Goal: Task Accomplishment & Management: Manage account settings

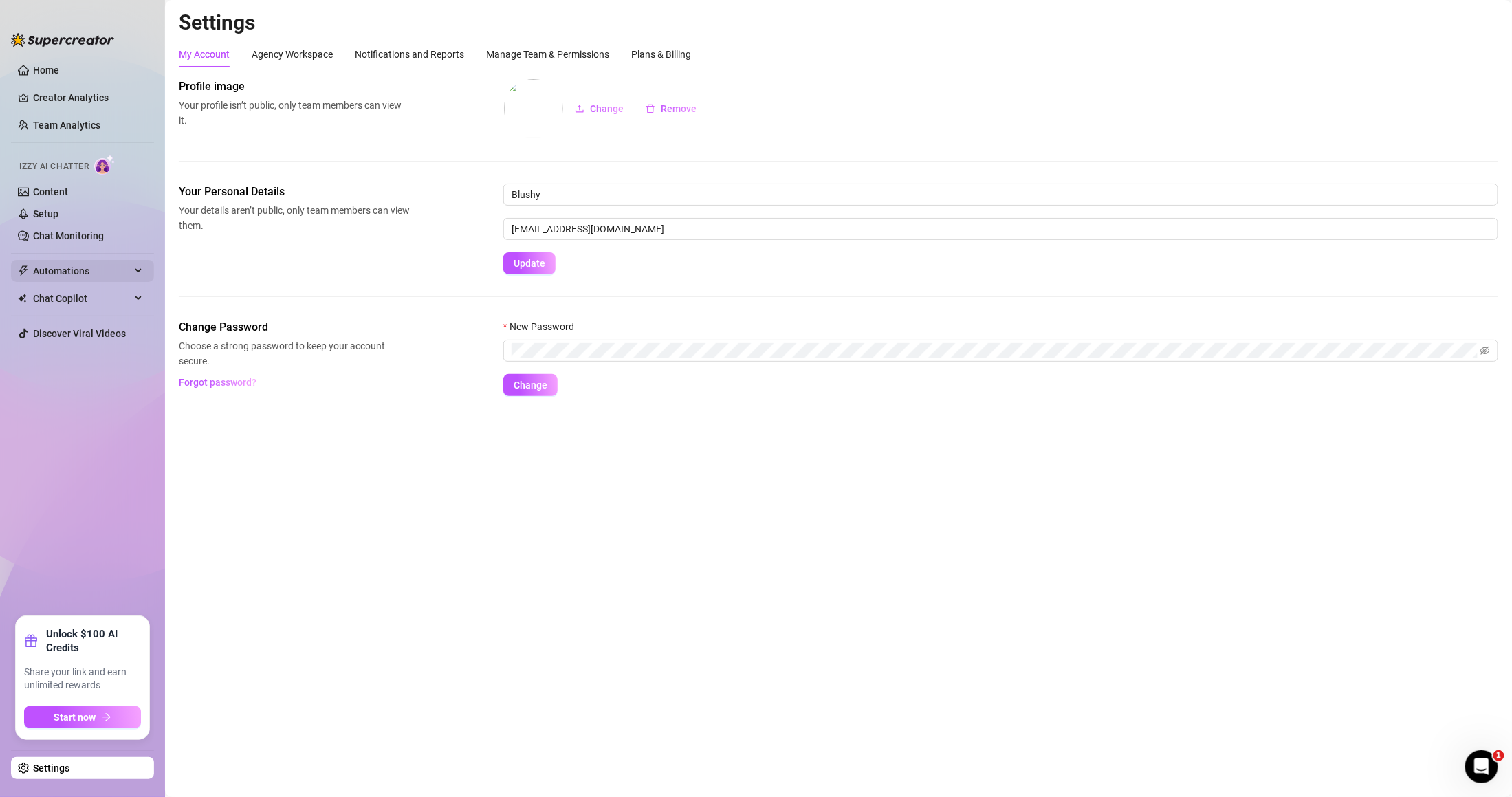
click at [122, 279] on span "Automations" at bounding box center [81, 271] width 97 height 22
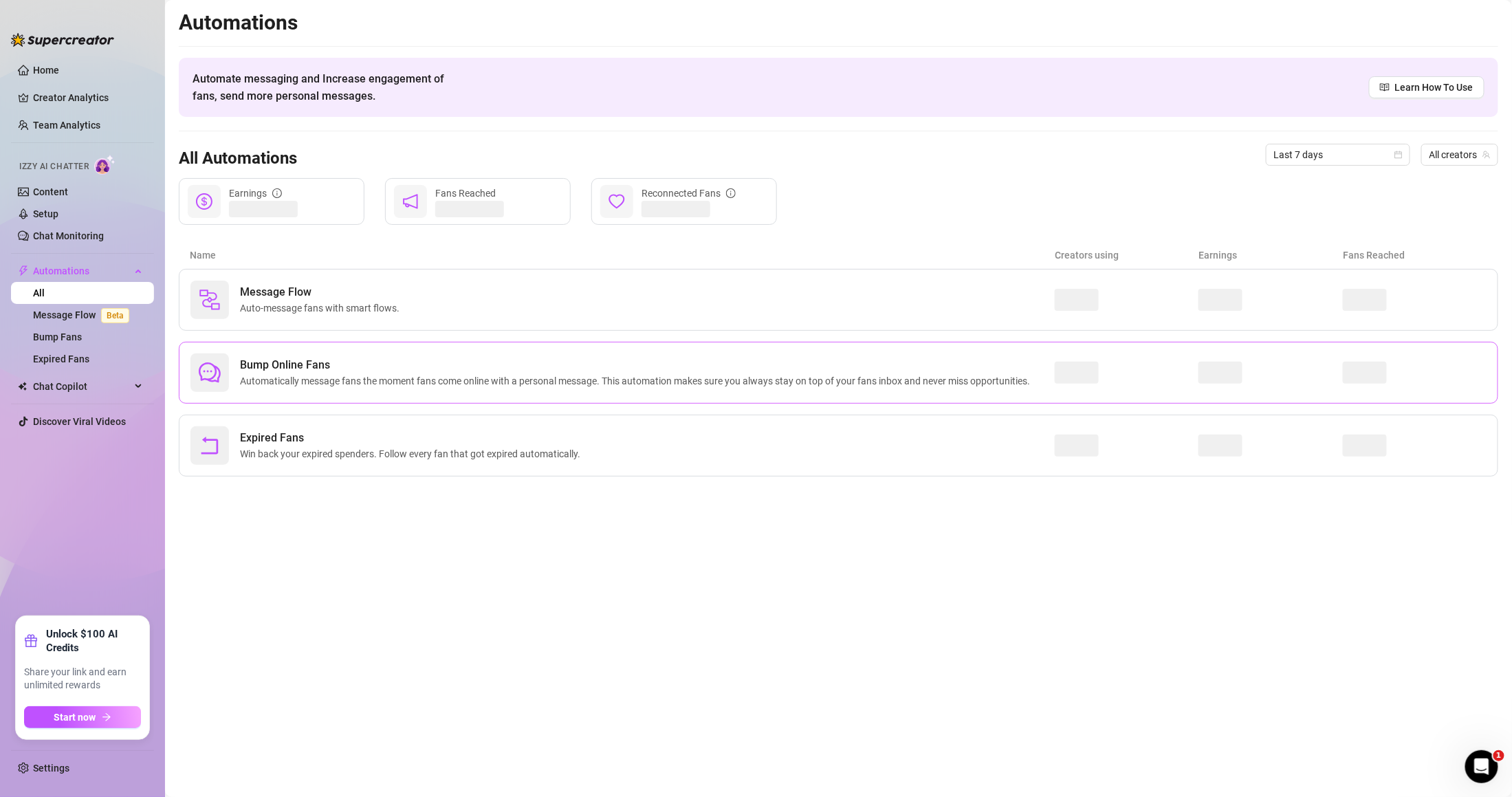
click at [290, 372] on span "Bump Online Fans" at bounding box center [637, 365] width 796 height 17
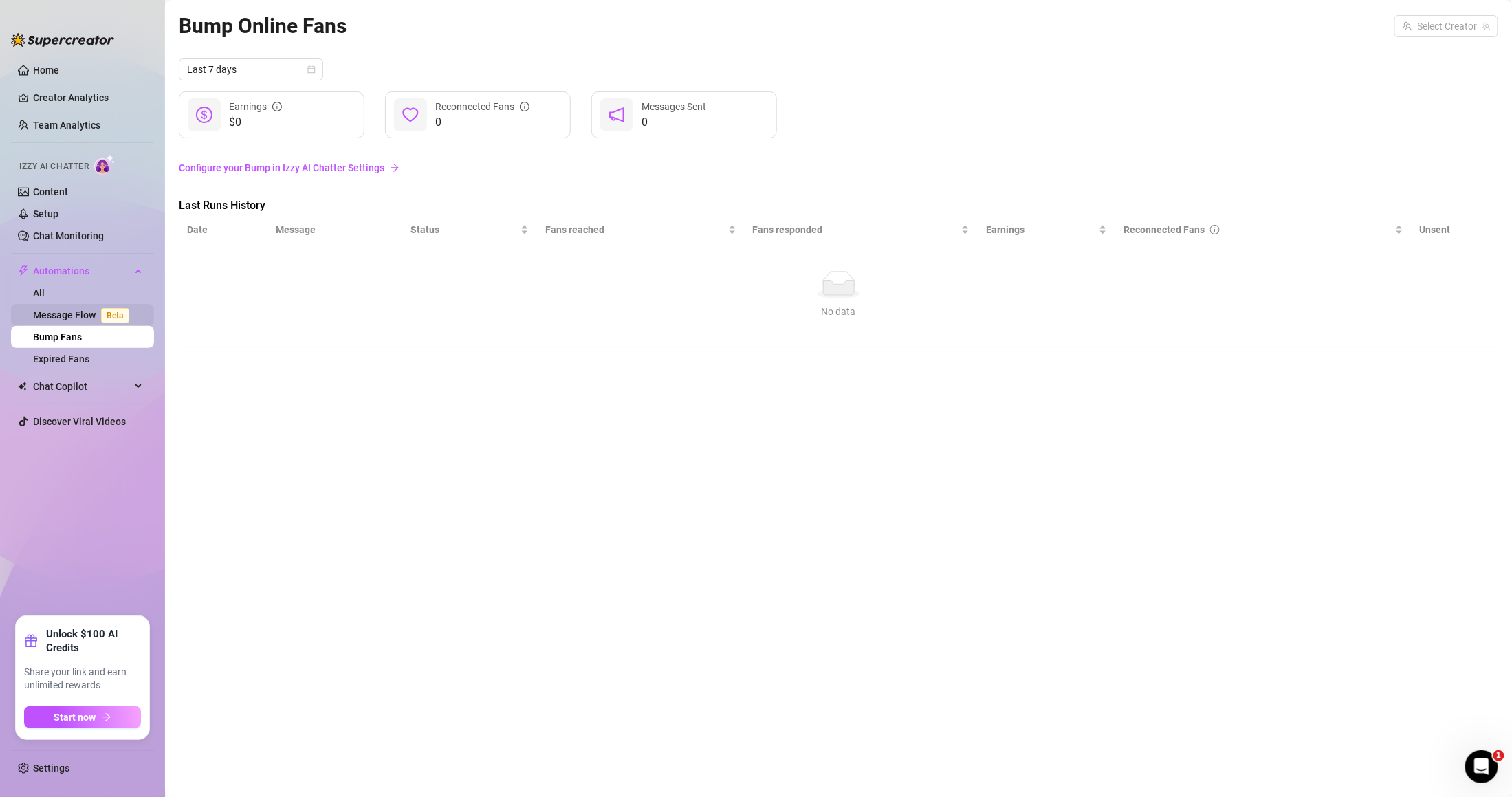
click at [114, 319] on span "Beta" at bounding box center [115, 315] width 28 height 15
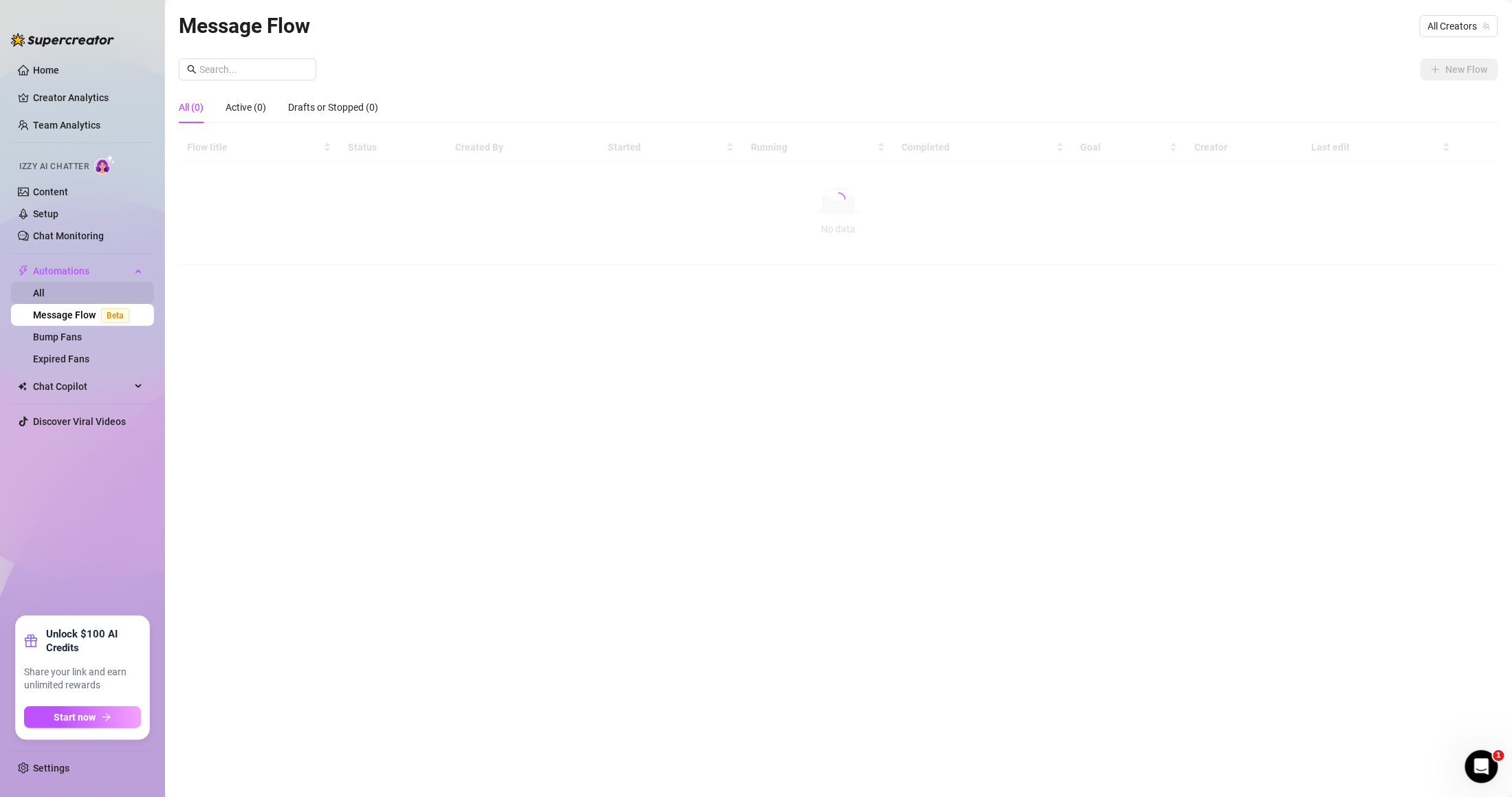
click at [45, 288] on link "All" at bounding box center [39, 293] width 12 height 11
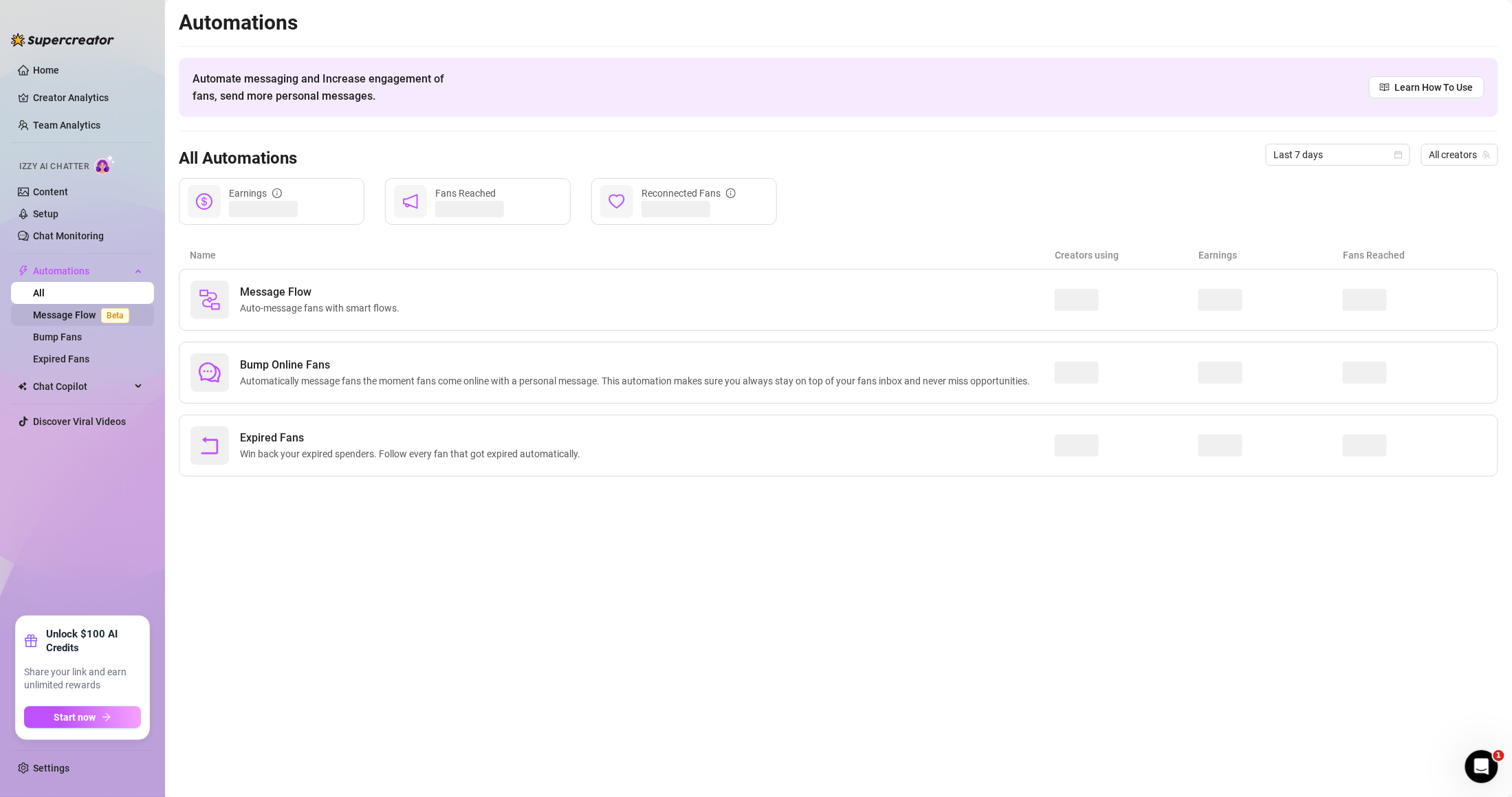
click at [100, 320] on link "Message Flow Beta" at bounding box center [84, 315] width 102 height 11
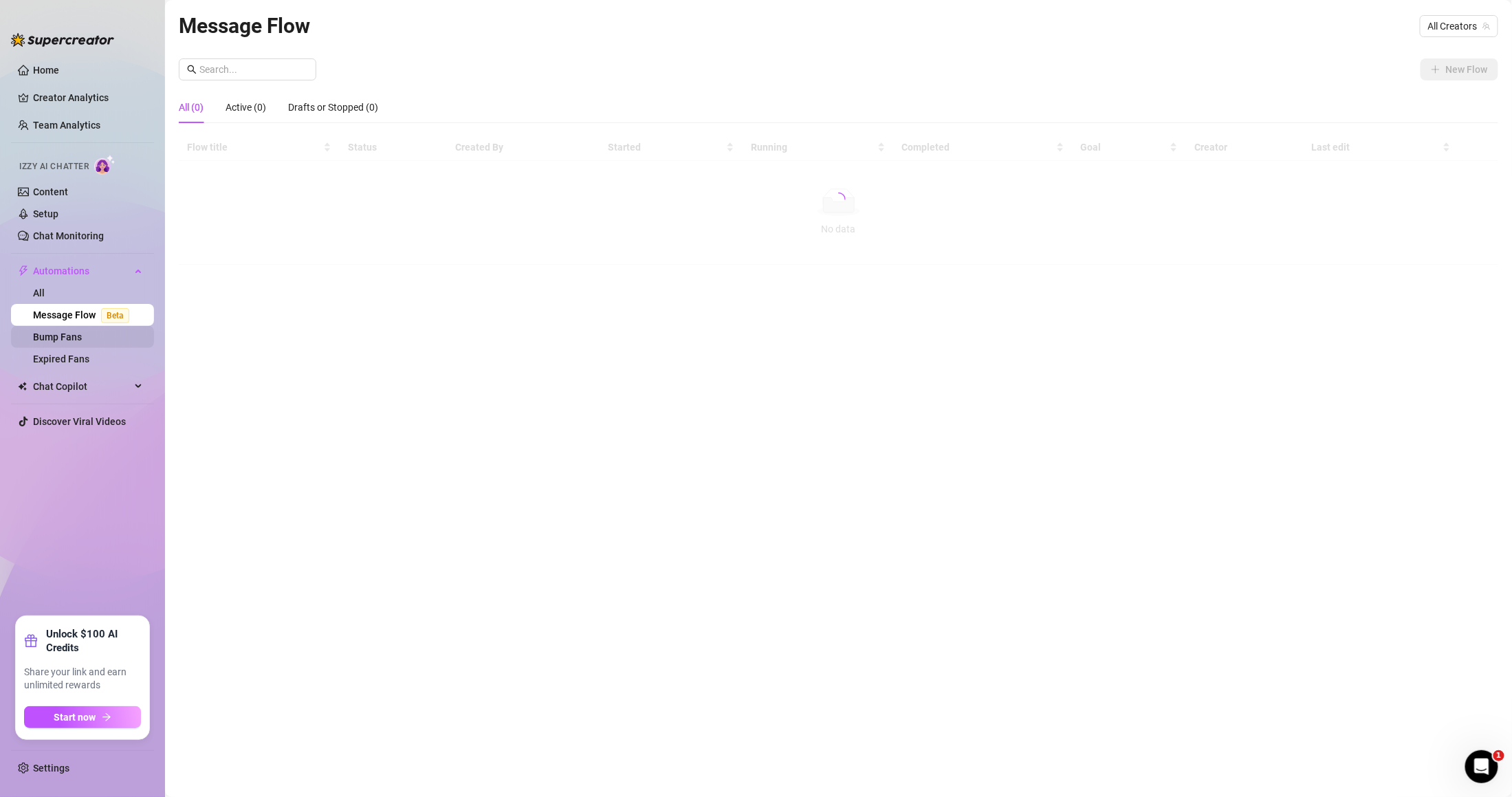
click at [82, 341] on link "Bump Fans" at bounding box center [57, 336] width 49 height 11
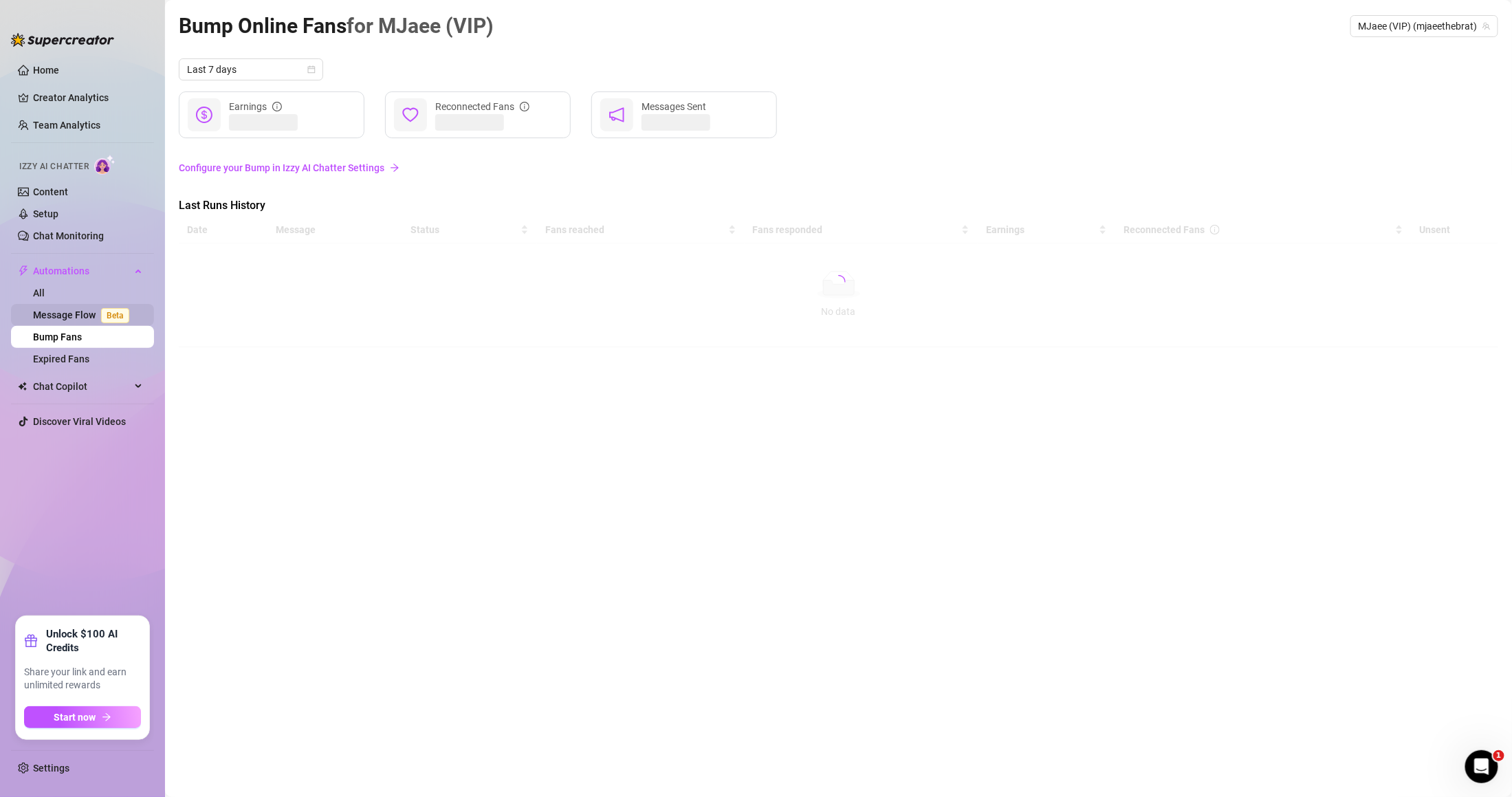
click at [105, 317] on span "Beta" at bounding box center [115, 315] width 28 height 15
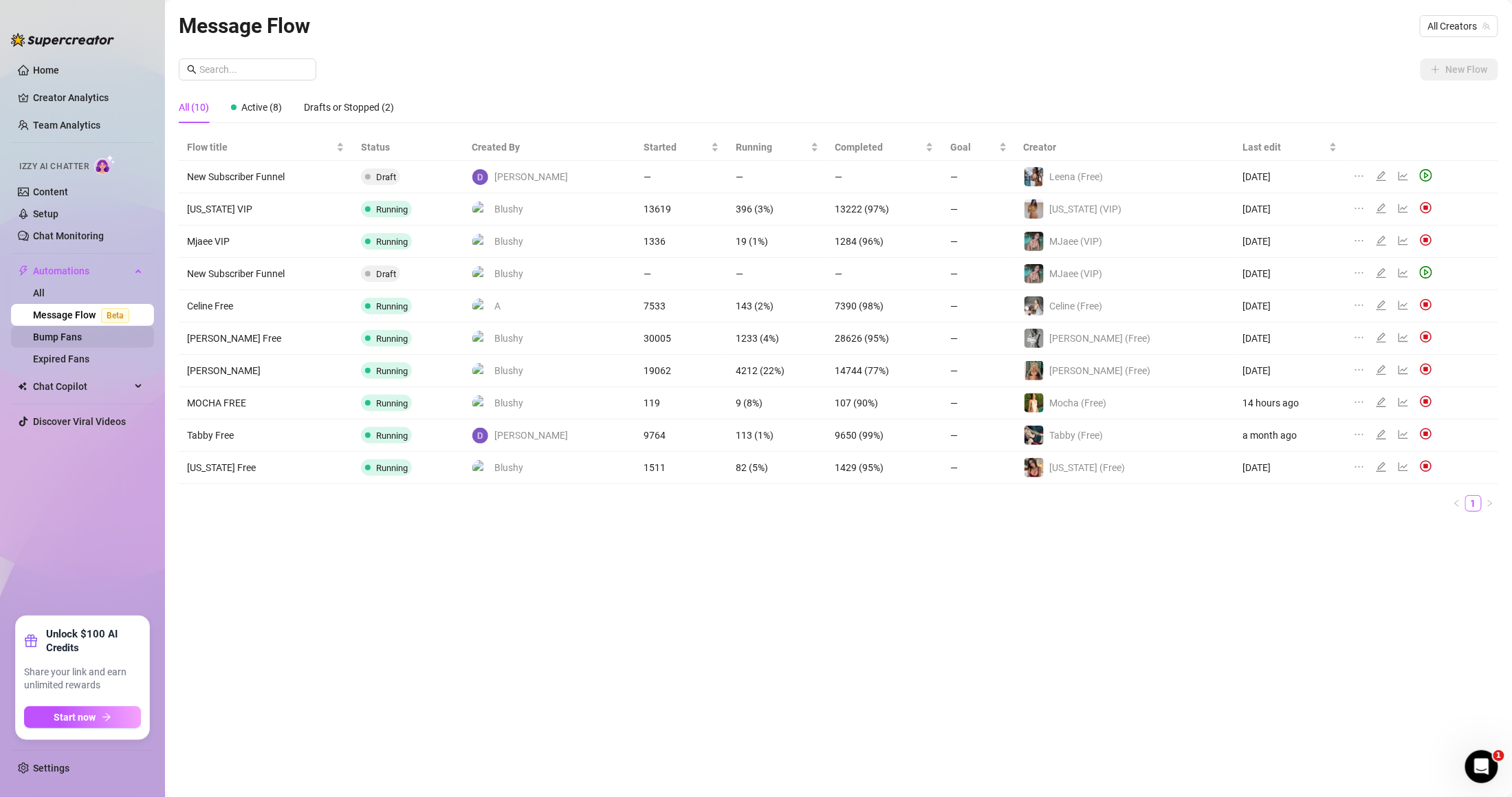
click at [82, 336] on link "Bump Fans" at bounding box center [57, 336] width 49 height 11
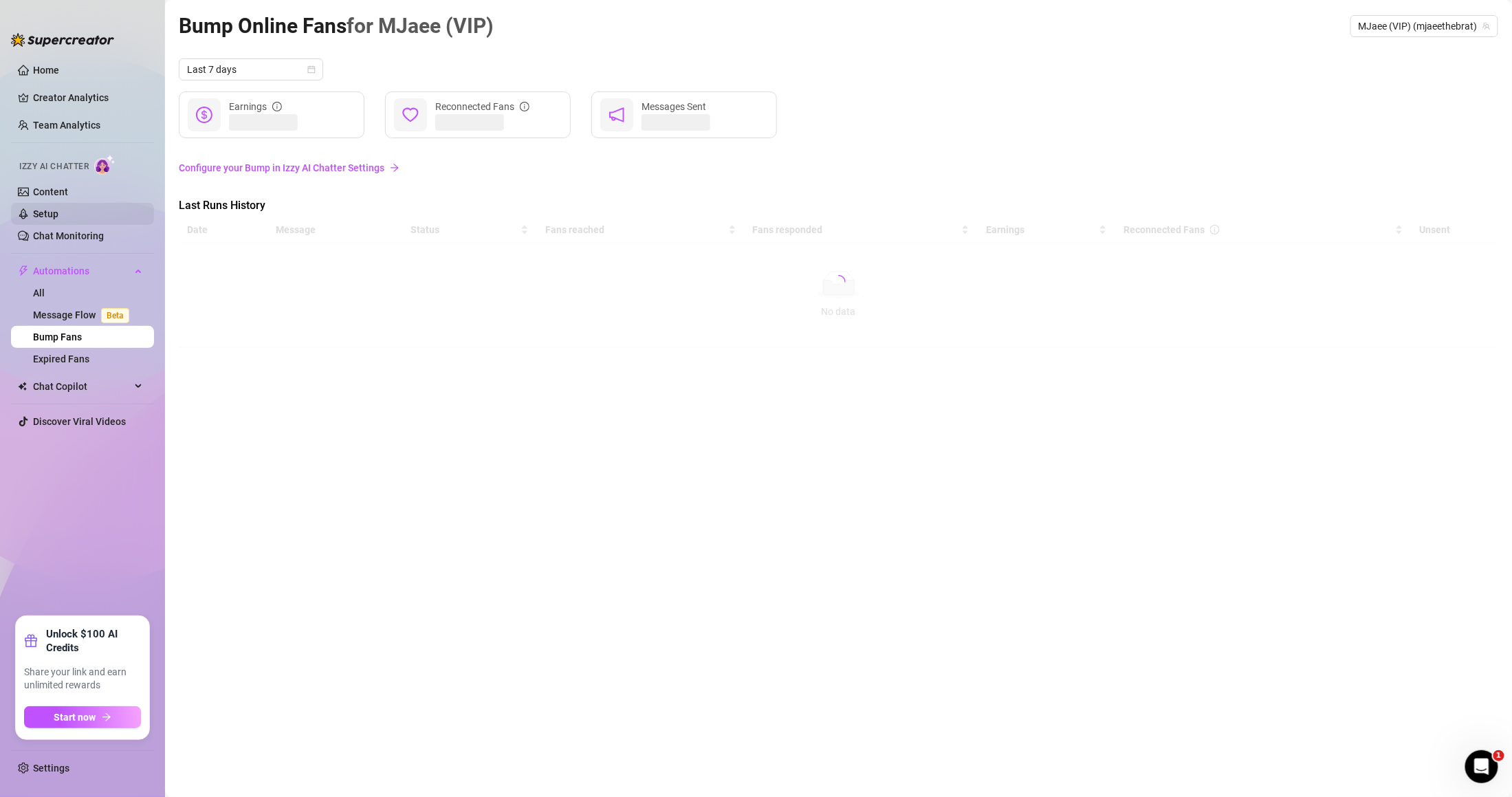
click at [58, 212] on link "Setup" at bounding box center [45, 214] width 25 height 11
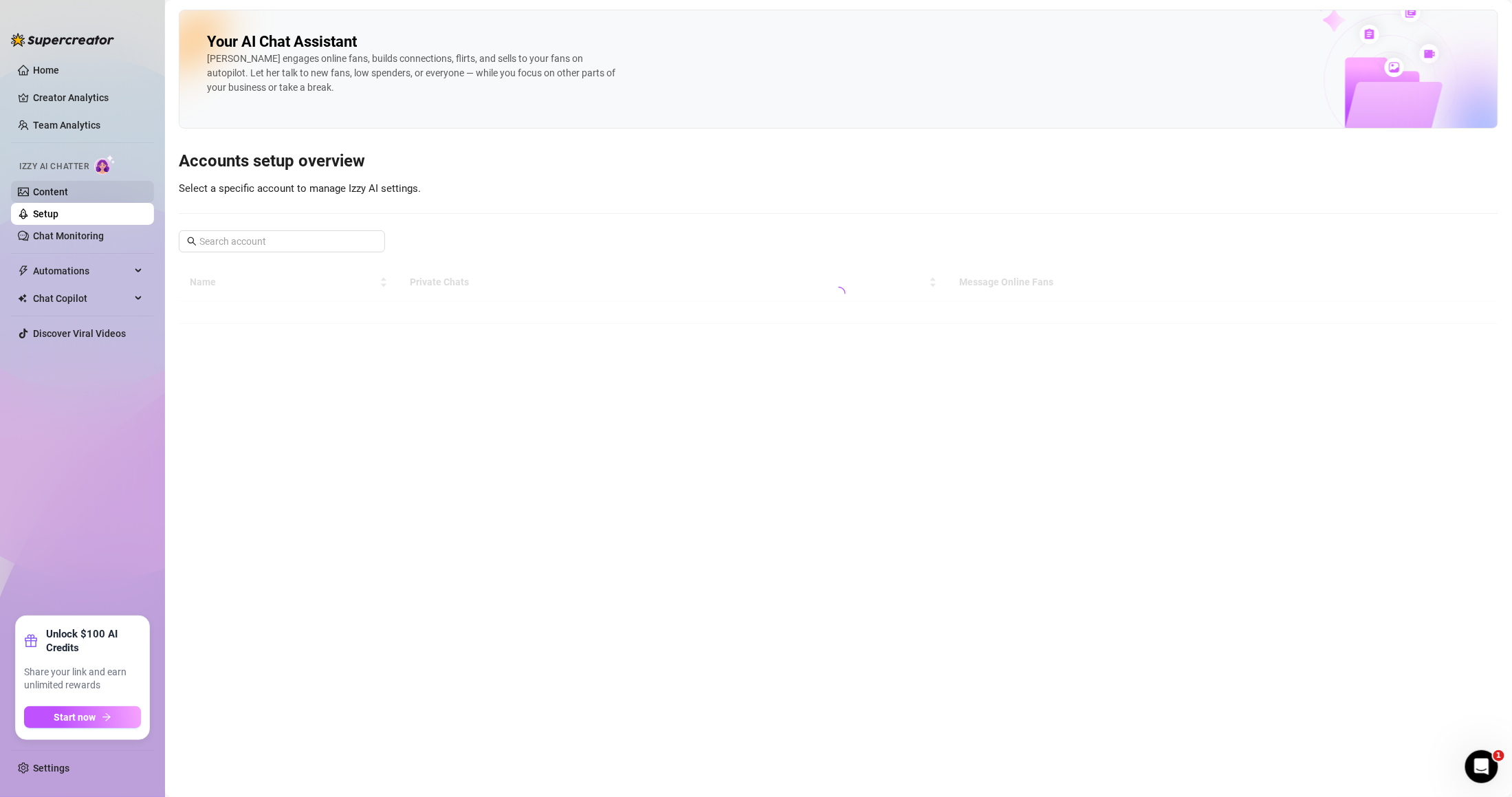
click at [68, 198] on link "Content" at bounding box center [50, 191] width 35 height 11
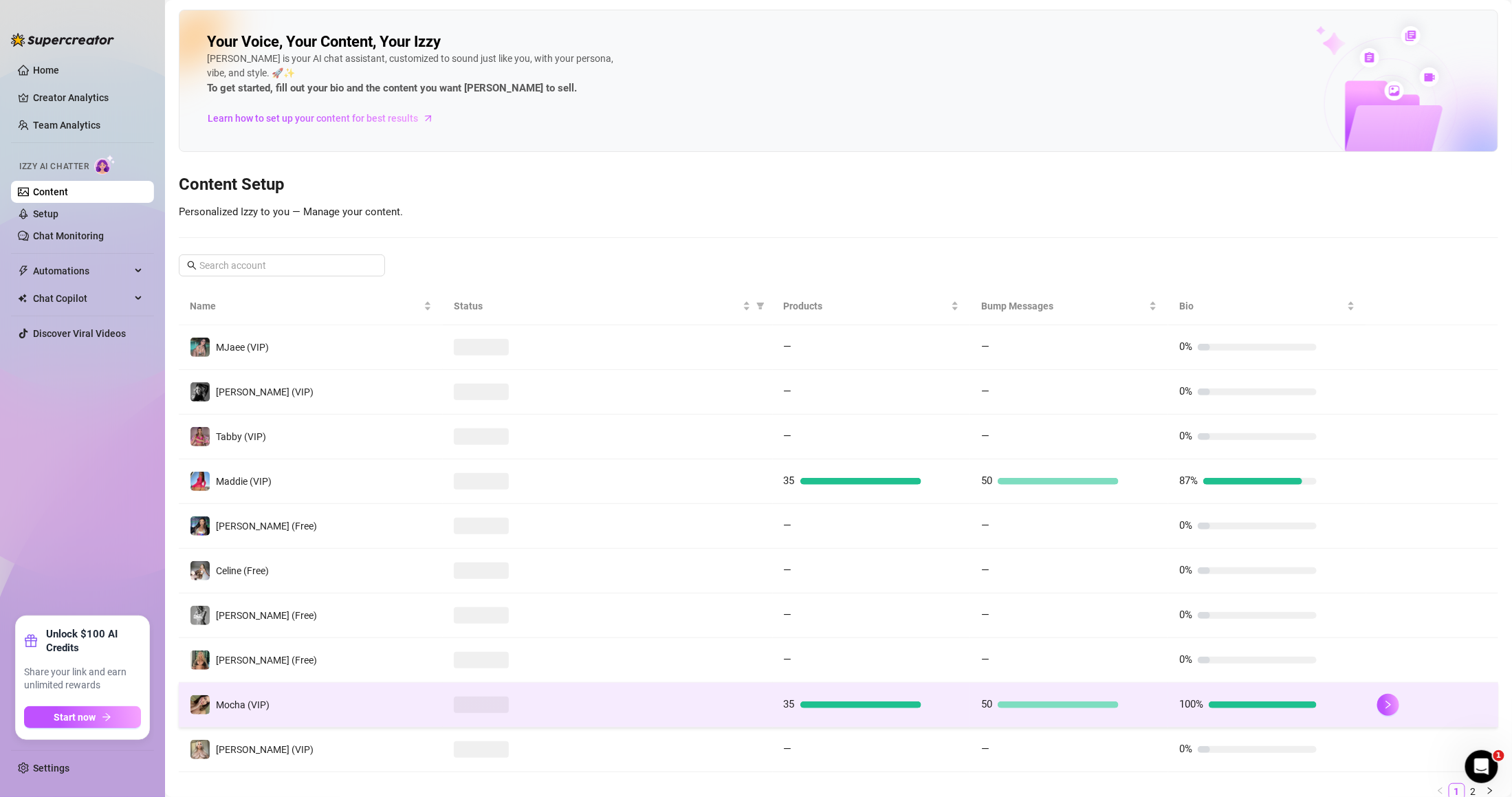
click at [640, 687] on td at bounding box center [608, 705] width 330 height 45
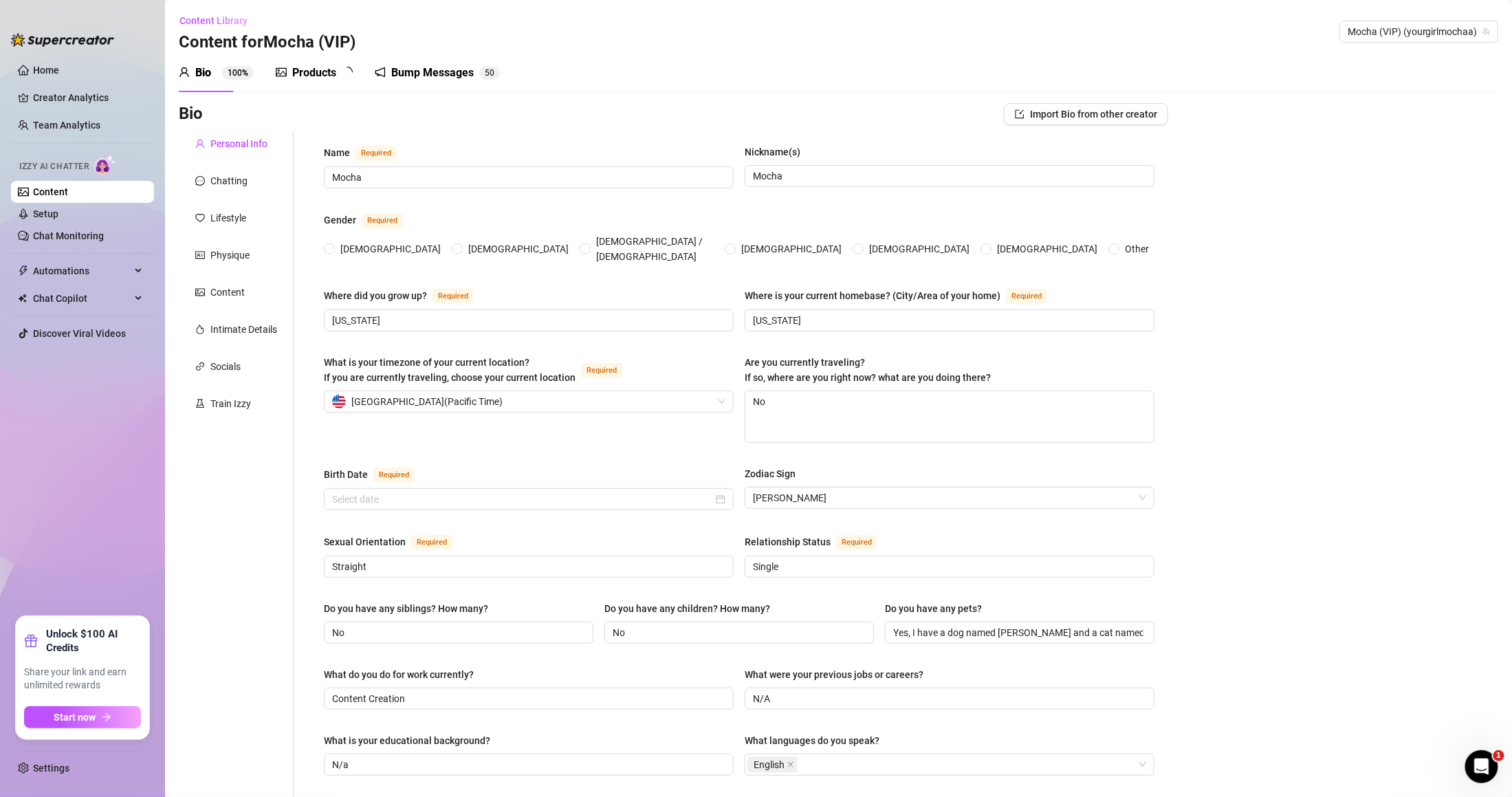
radio input "true"
type input "[DATE]"
click at [58, 209] on link "Setup" at bounding box center [45, 214] width 25 height 11
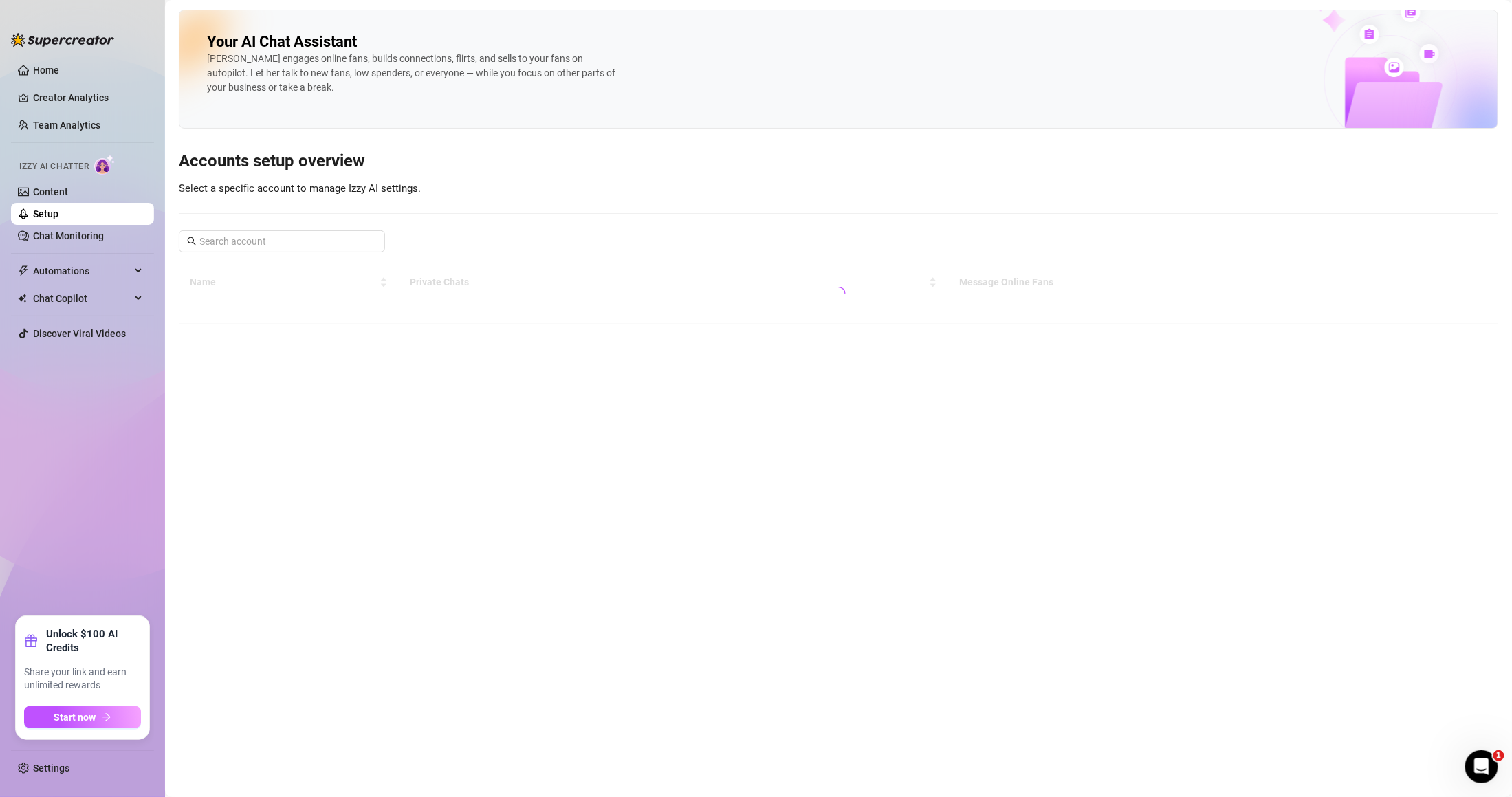
click at [364, 407] on main "Your AI Chat Assistant [PERSON_NAME] engages online fans, builds connections, f…" at bounding box center [838, 398] width 1347 height 797
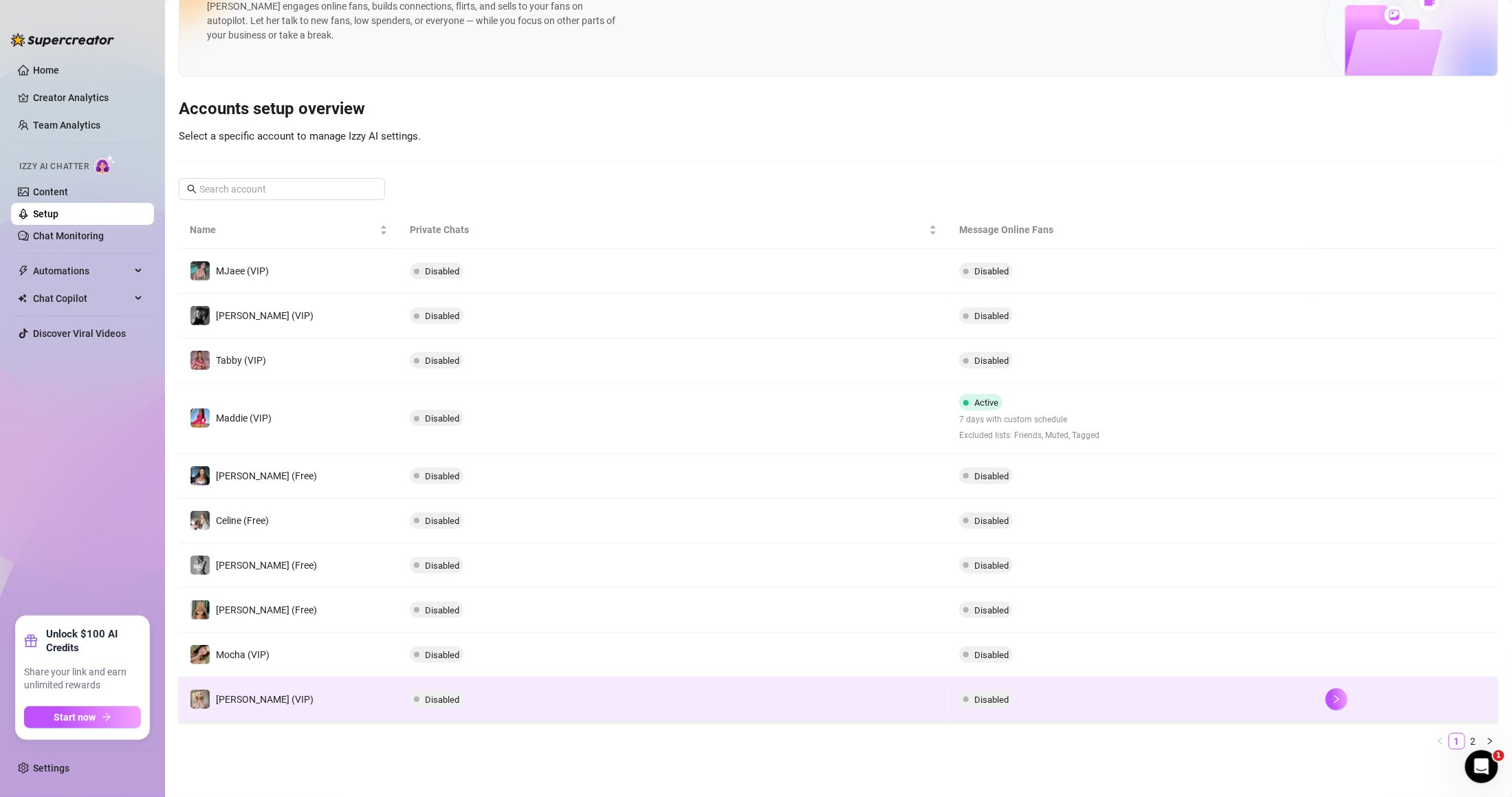
scroll to position [58, 0]
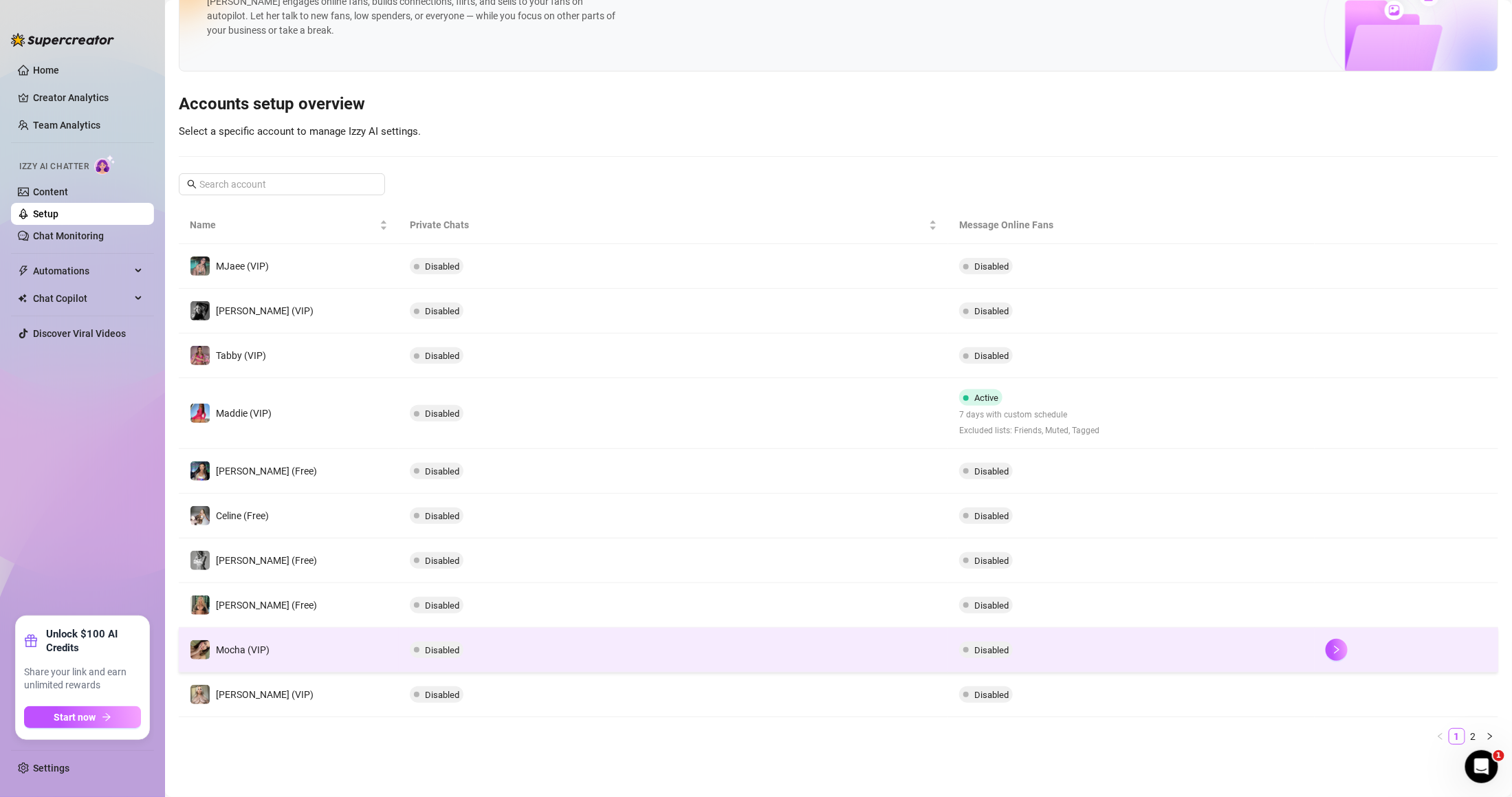
click at [671, 650] on td "Disabled" at bounding box center [674, 650] width 550 height 45
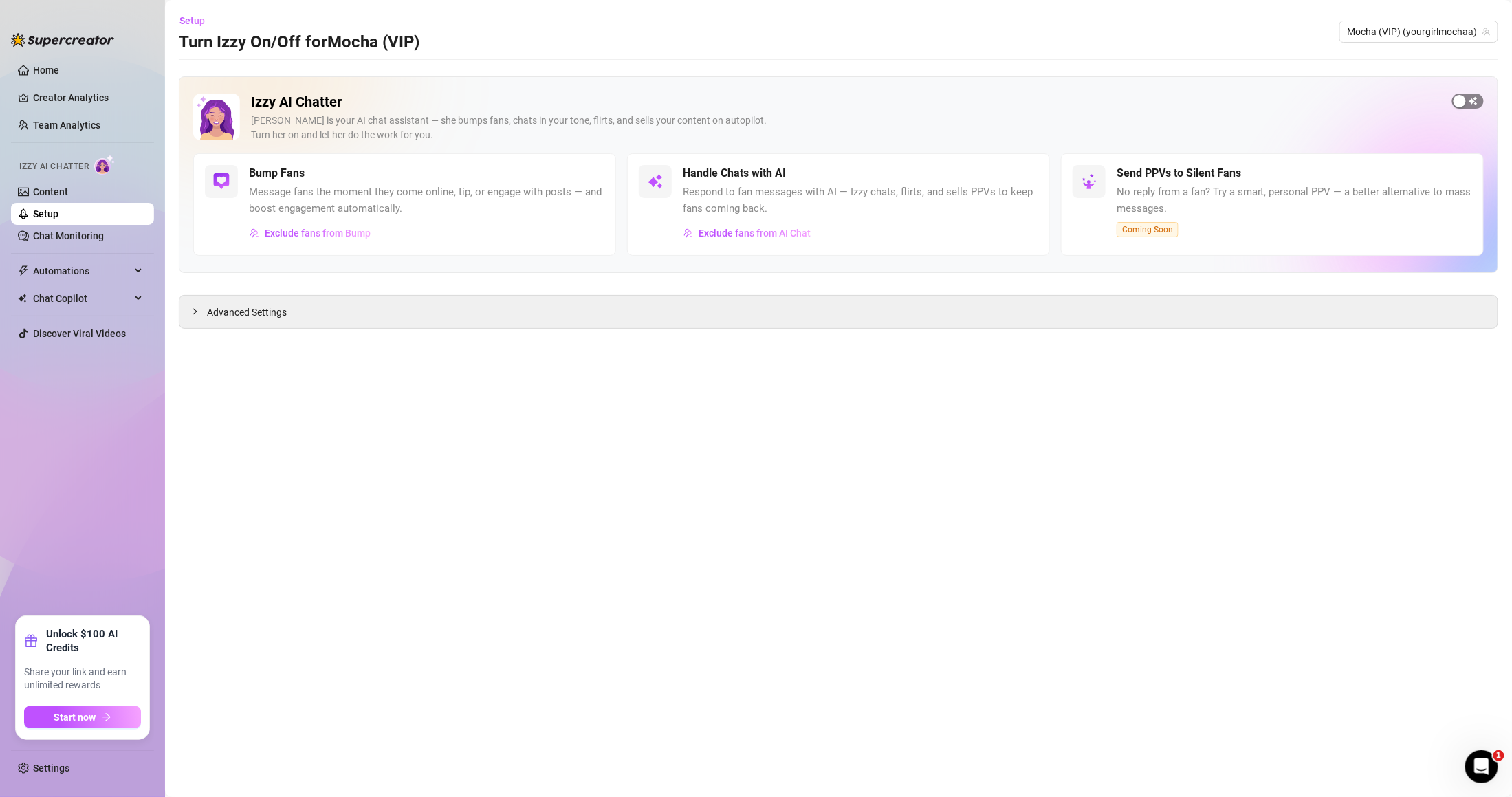
click at [1475, 105] on span "button" at bounding box center [1468, 101] width 32 height 15
click at [504, 342] on main "Setup Turn Izzy On/Off for Mocha (VIP) Mocha (VIP) (yourgirlmochaa) Izzy AI Cha…" at bounding box center [838, 398] width 1347 height 797
click at [492, 315] on div "Advanced Settings" at bounding box center [838, 312] width 1318 height 32
click at [195, 307] on div at bounding box center [198, 311] width 17 height 15
